Goal: Transaction & Acquisition: Purchase product/service

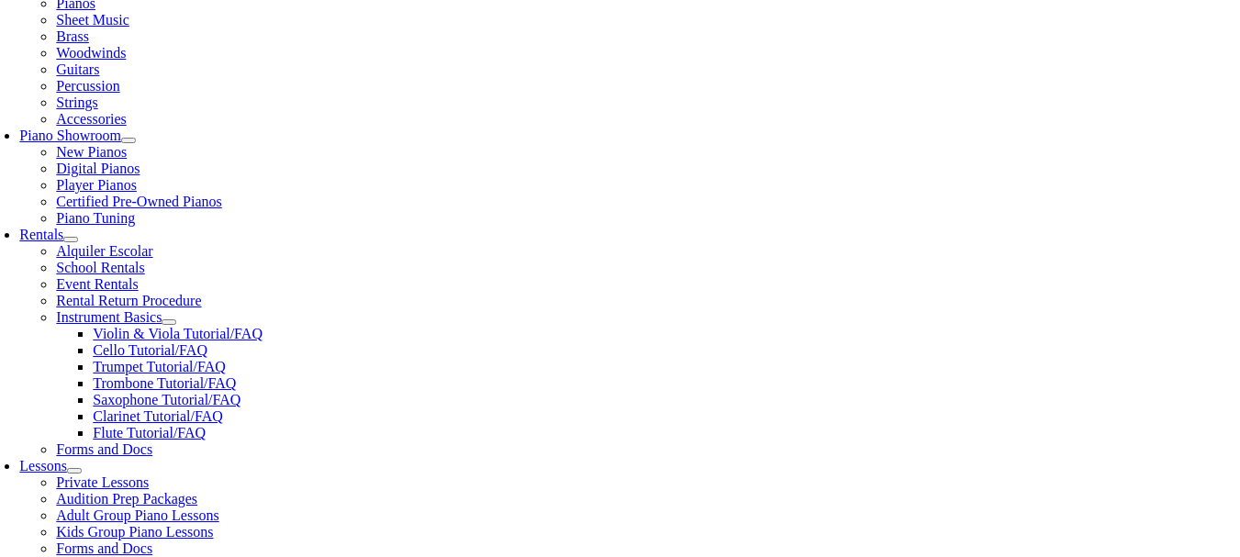
scroll to position [459, 0]
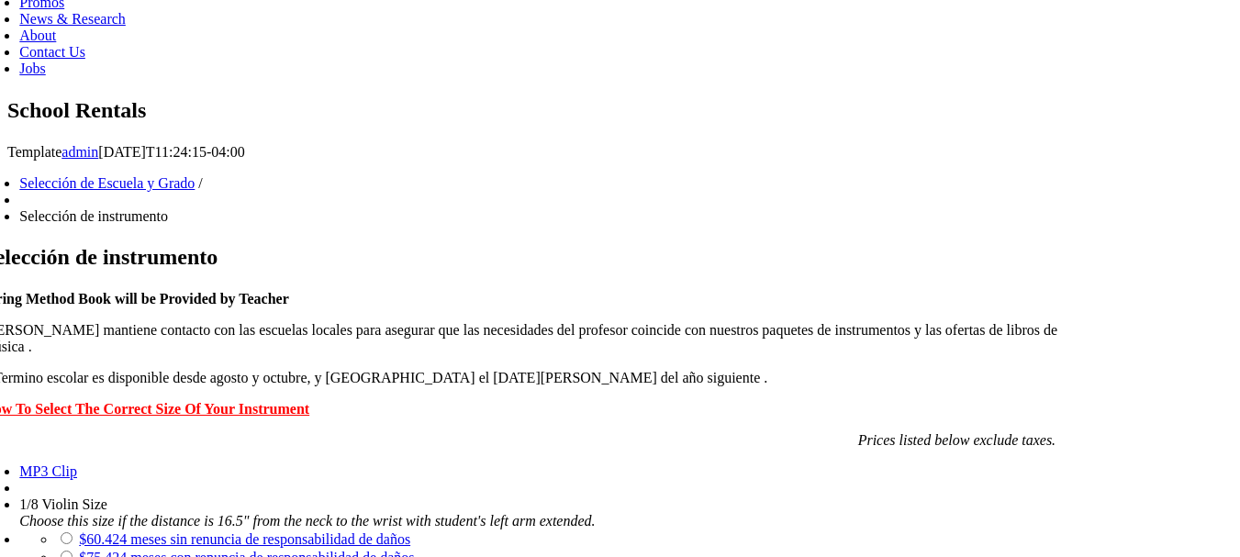
scroll to position [1101, 0]
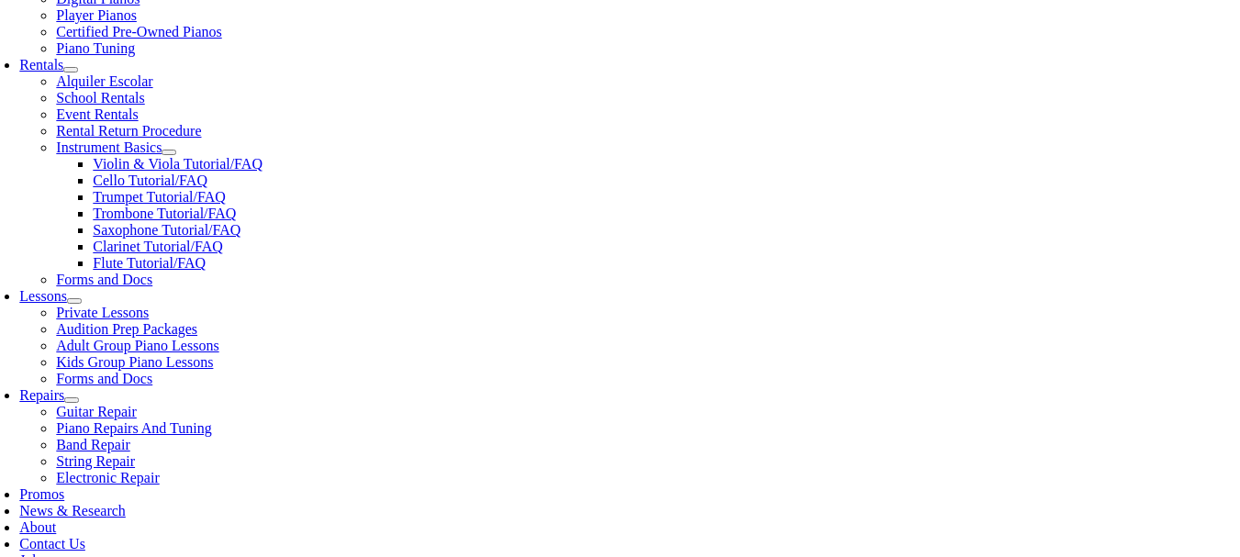
scroll to position [642, 0]
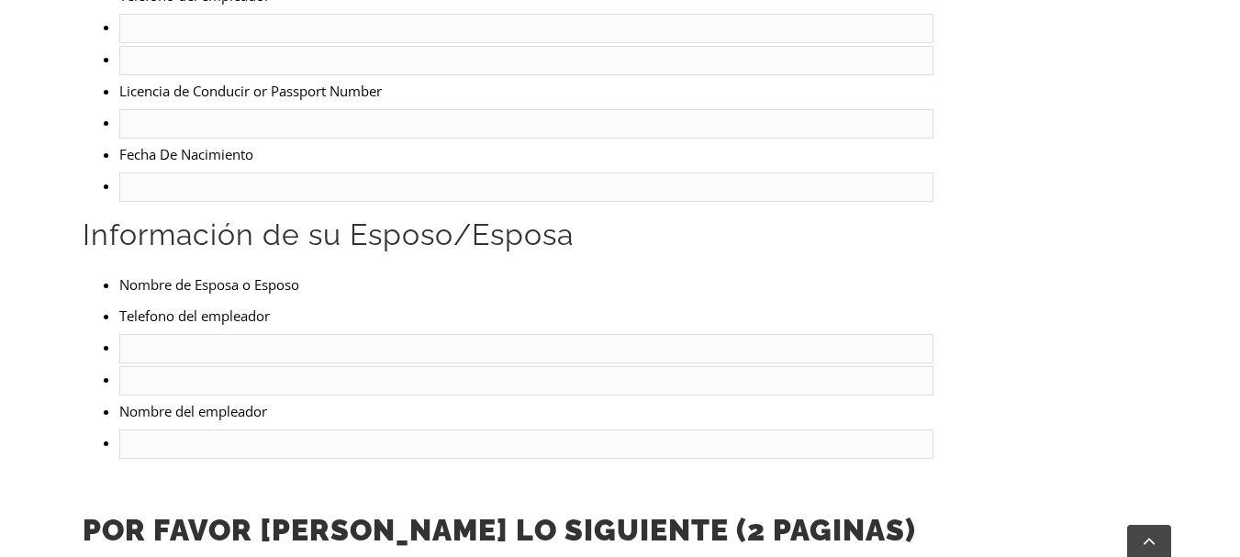
scroll to position [1193, 0]
type input "Page 2"
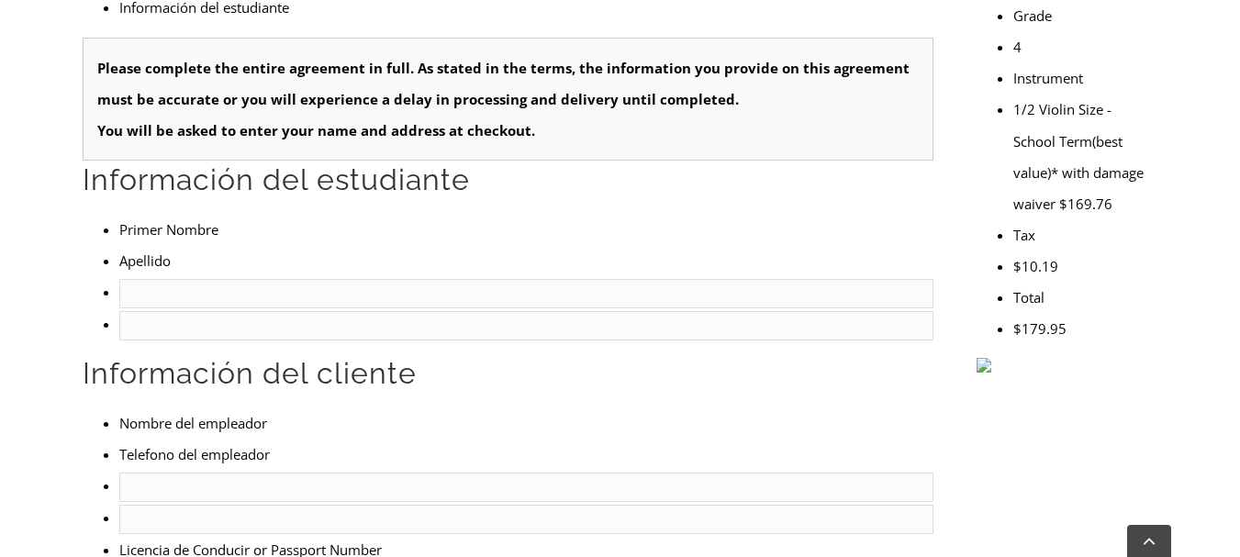
scroll to position [275, 0]
